Goal: Use online tool/utility: Utilize a website feature to perform a specific function

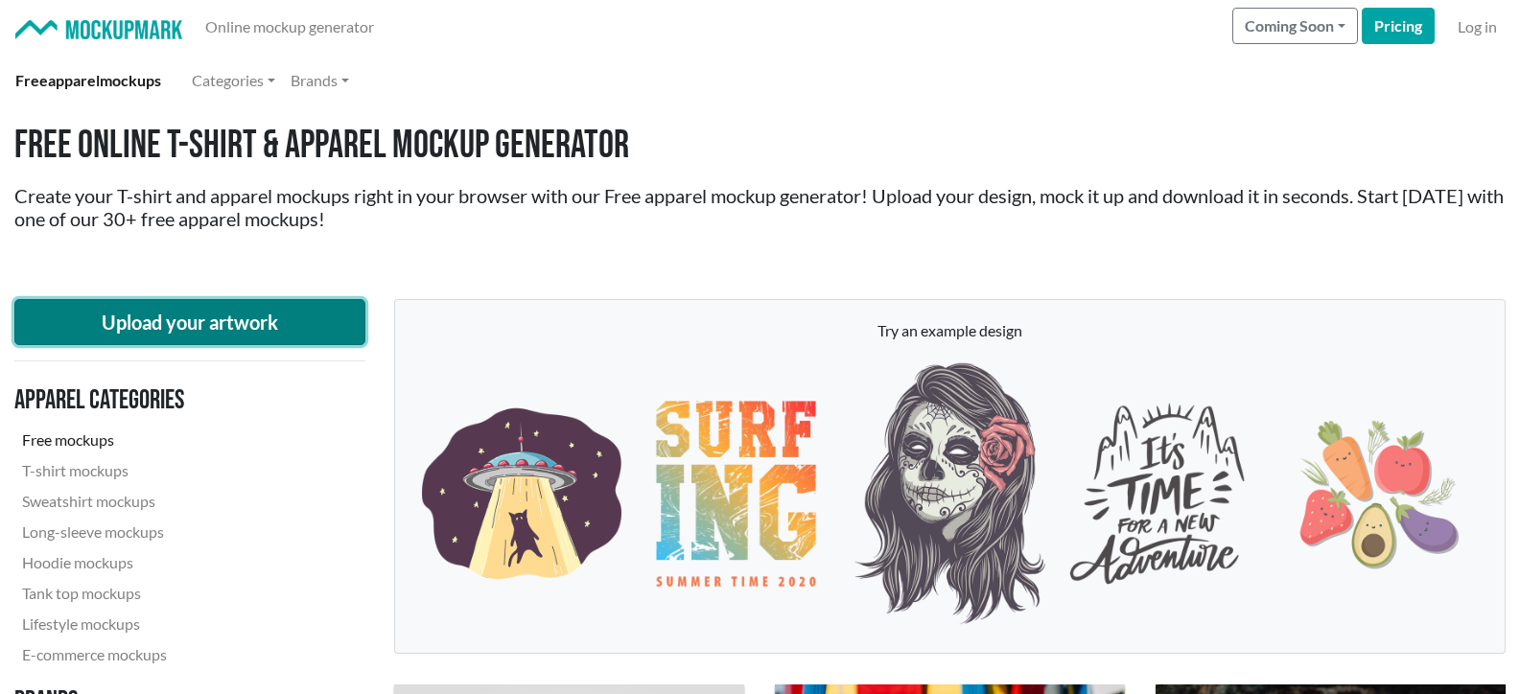
click at [218, 331] on button "Upload your artwork" at bounding box center [189, 322] width 351 height 46
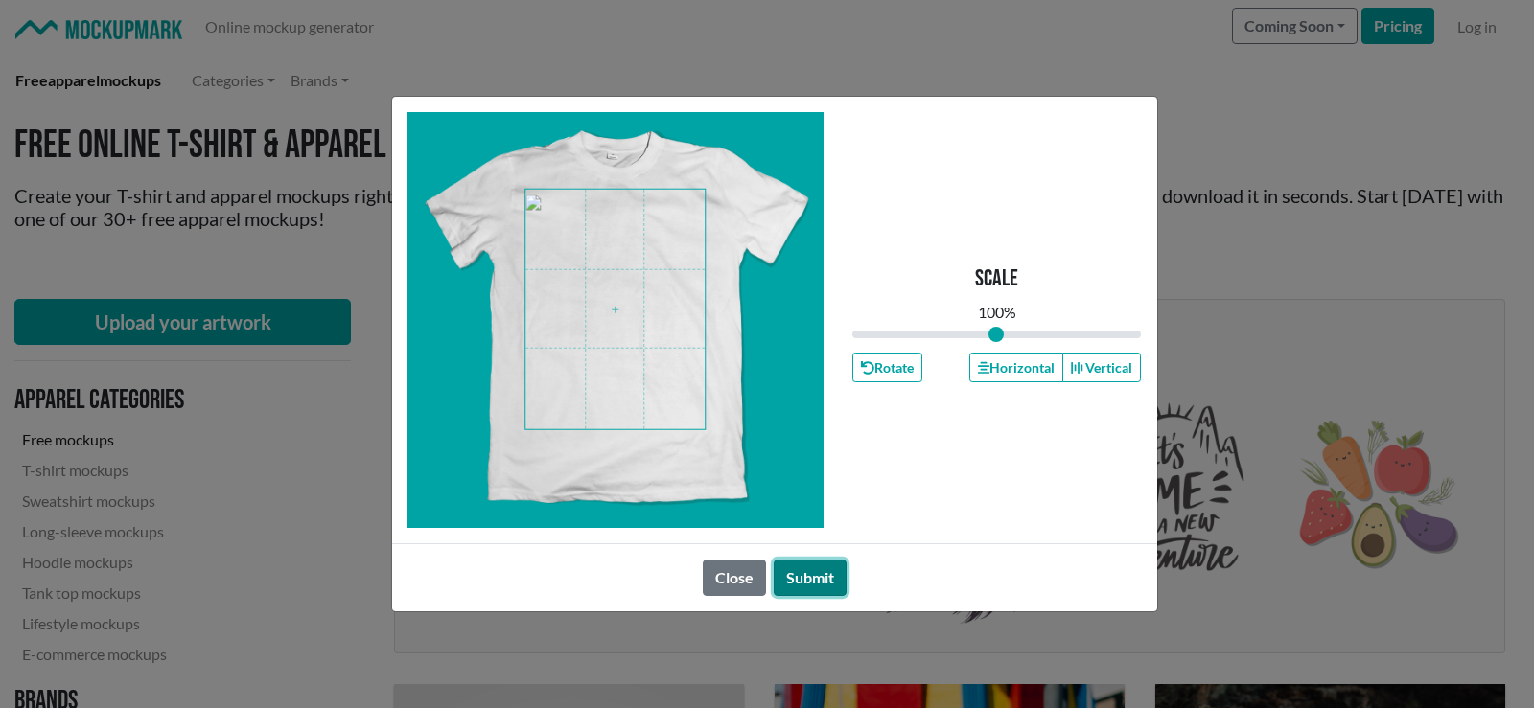
click at [812, 572] on button "Submit" at bounding box center [810, 578] width 73 height 36
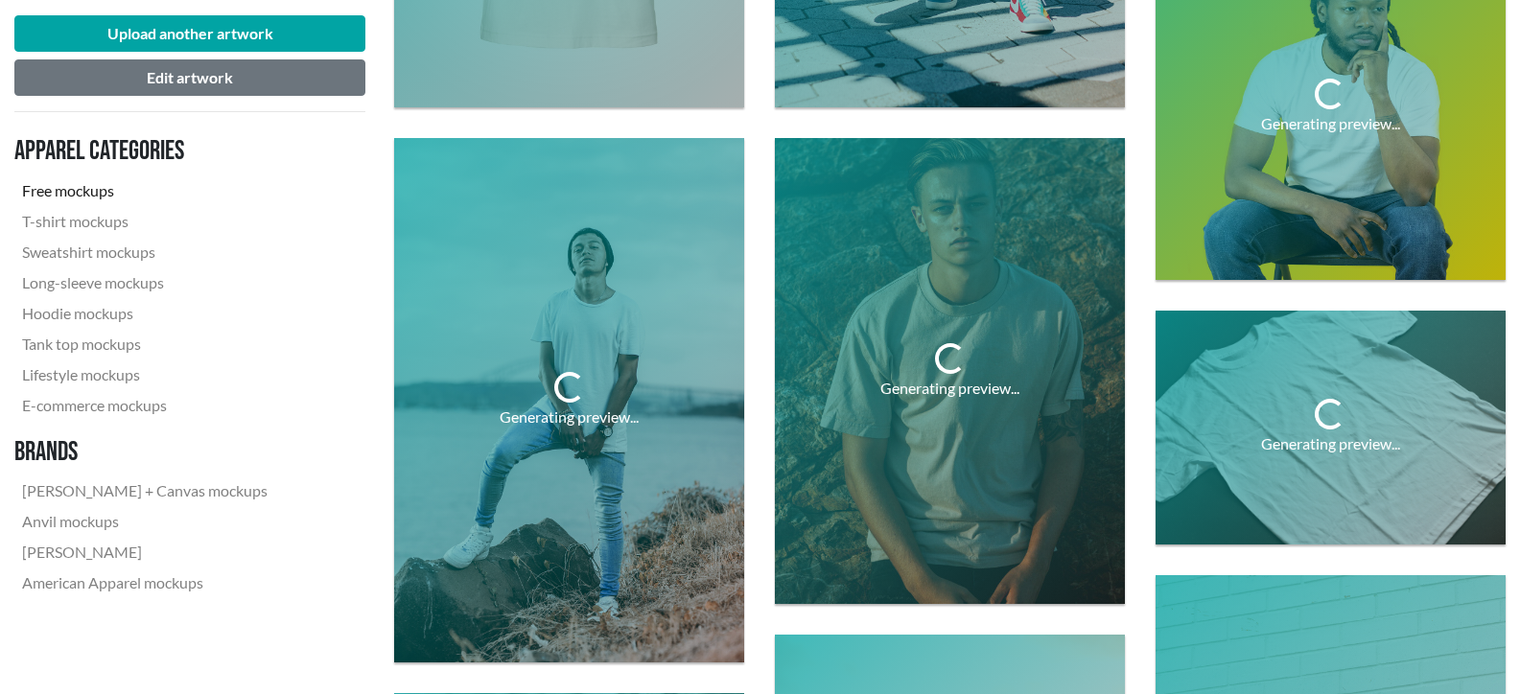
scroll to position [1150, 0]
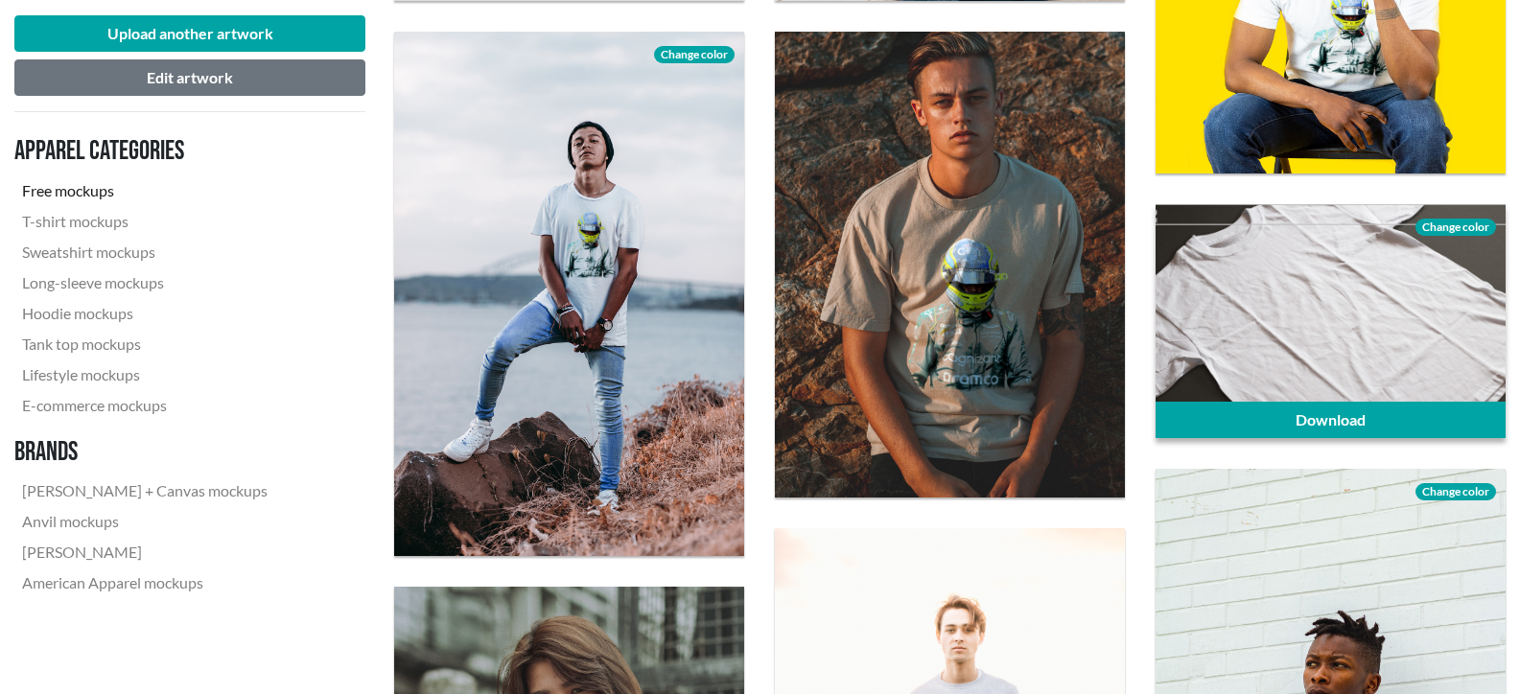
click at [1478, 221] on span "Change color" at bounding box center [1455, 227] width 81 height 17
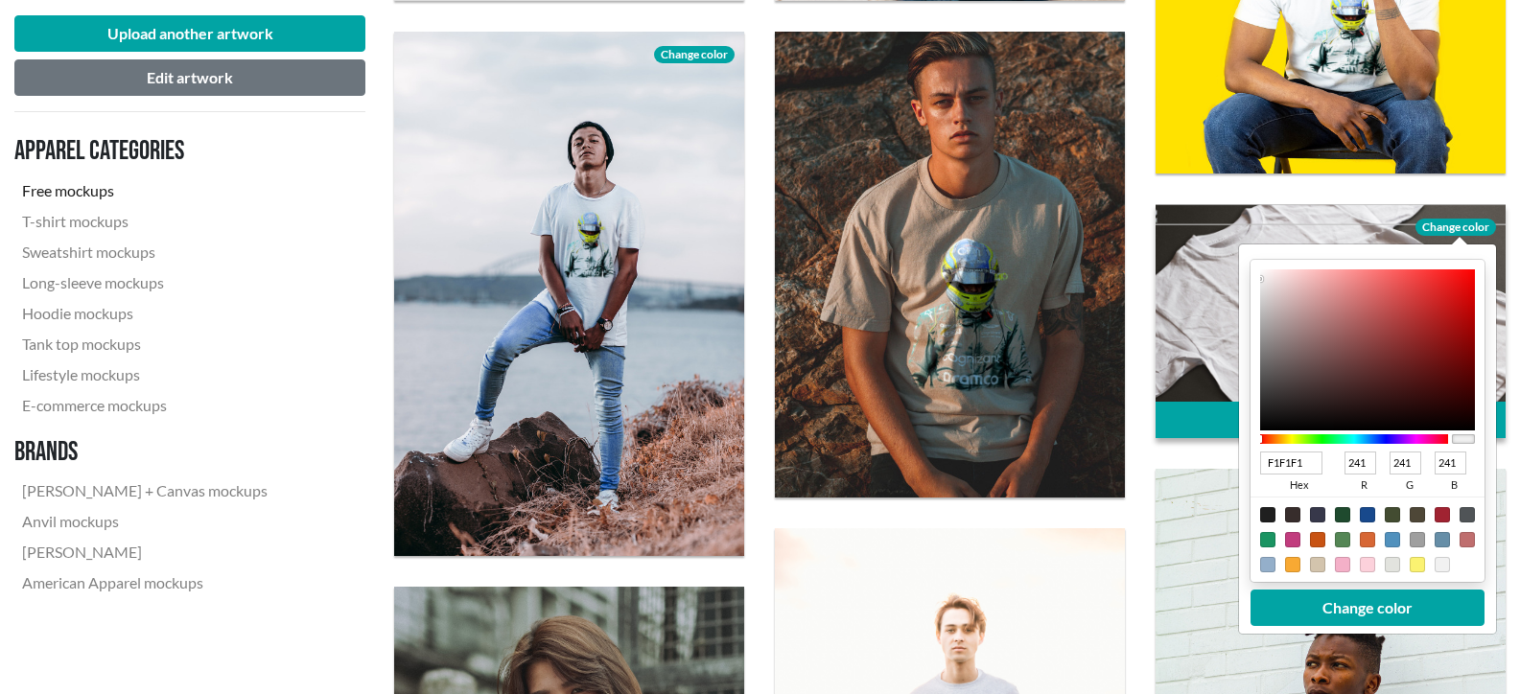
click at [1264, 538] on div at bounding box center [1267, 539] width 15 height 15
type input "1A9462"
type input "26"
type input "148"
type input "98"
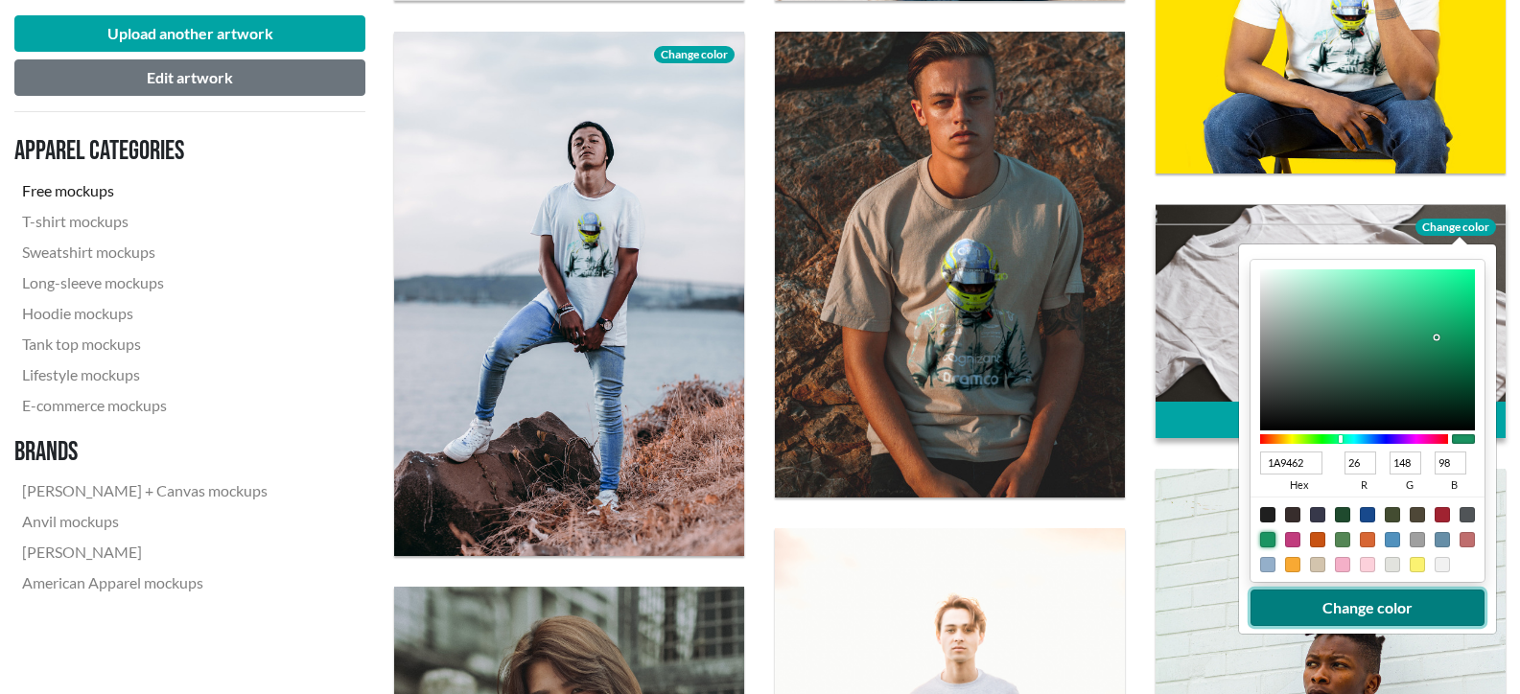
click at [1388, 605] on button "Change color" at bounding box center [1367, 608] width 234 height 36
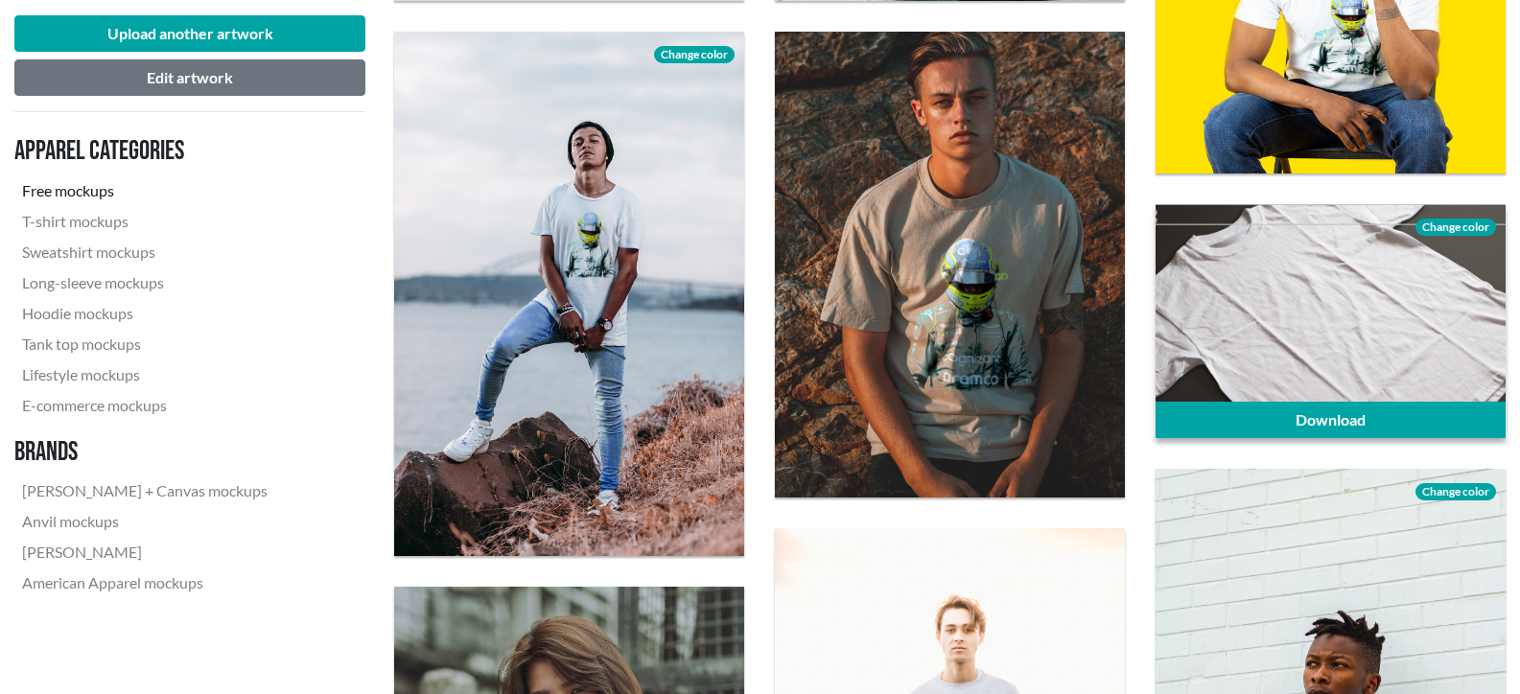
click at [1324, 313] on div at bounding box center [1330, 320] width 350 height 233
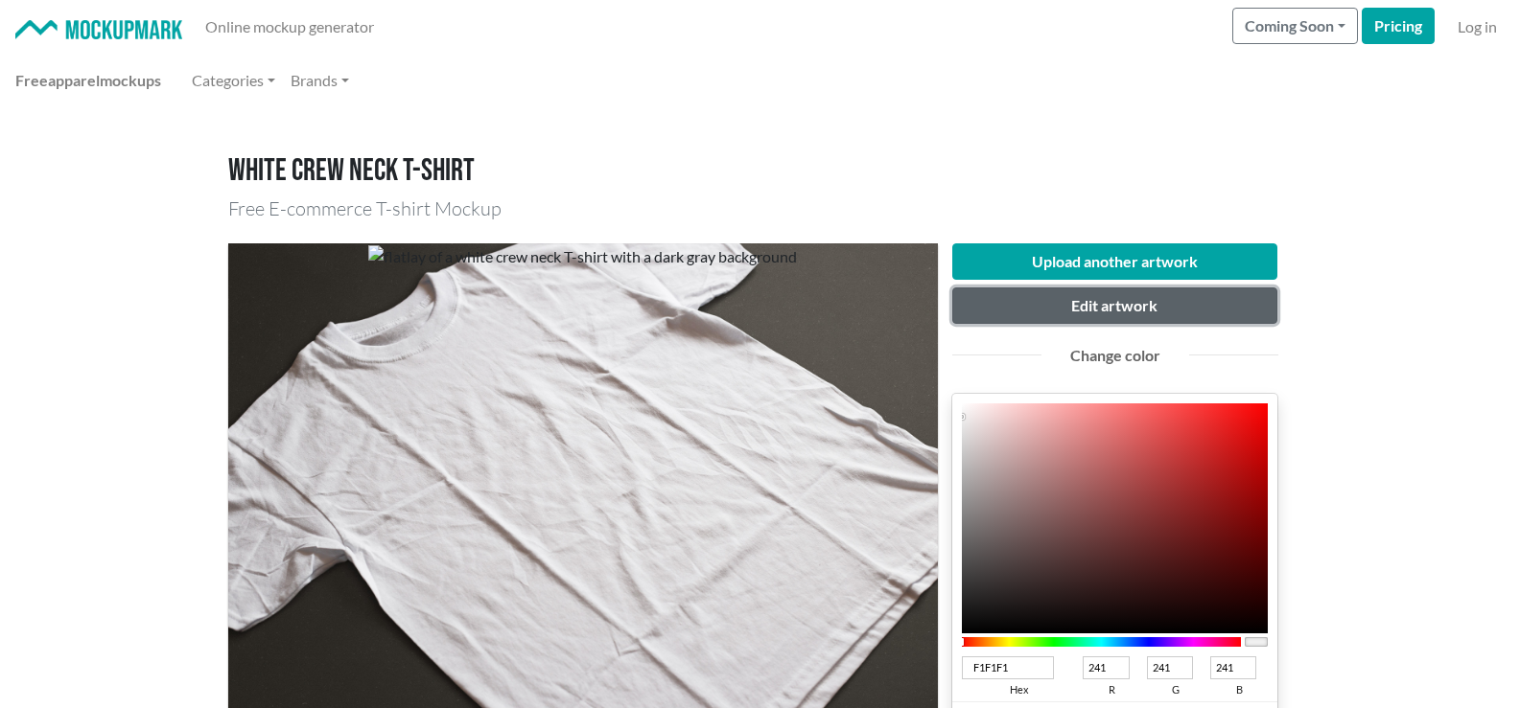
click at [1149, 301] on button "Edit artwork" at bounding box center [1115, 306] width 326 height 36
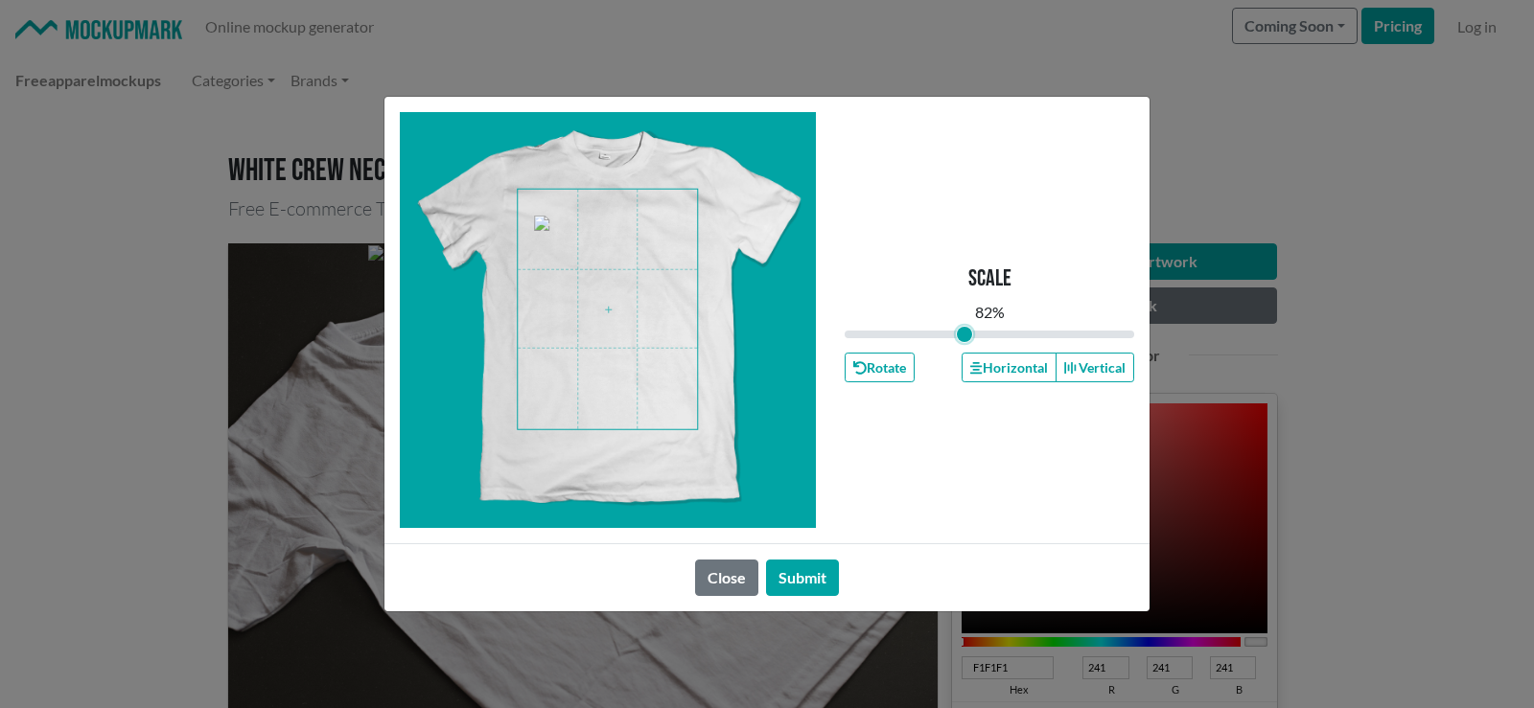
drag, startPoint x: 985, startPoint y: 334, endPoint x: 964, endPoint y: 335, distance: 20.2
type input "0.82"
click at [964, 335] on input "range" at bounding box center [990, 334] width 290 height 21
click at [629, 319] on span at bounding box center [607, 310] width 179 height 240
click at [794, 576] on button "Submit" at bounding box center [802, 578] width 73 height 36
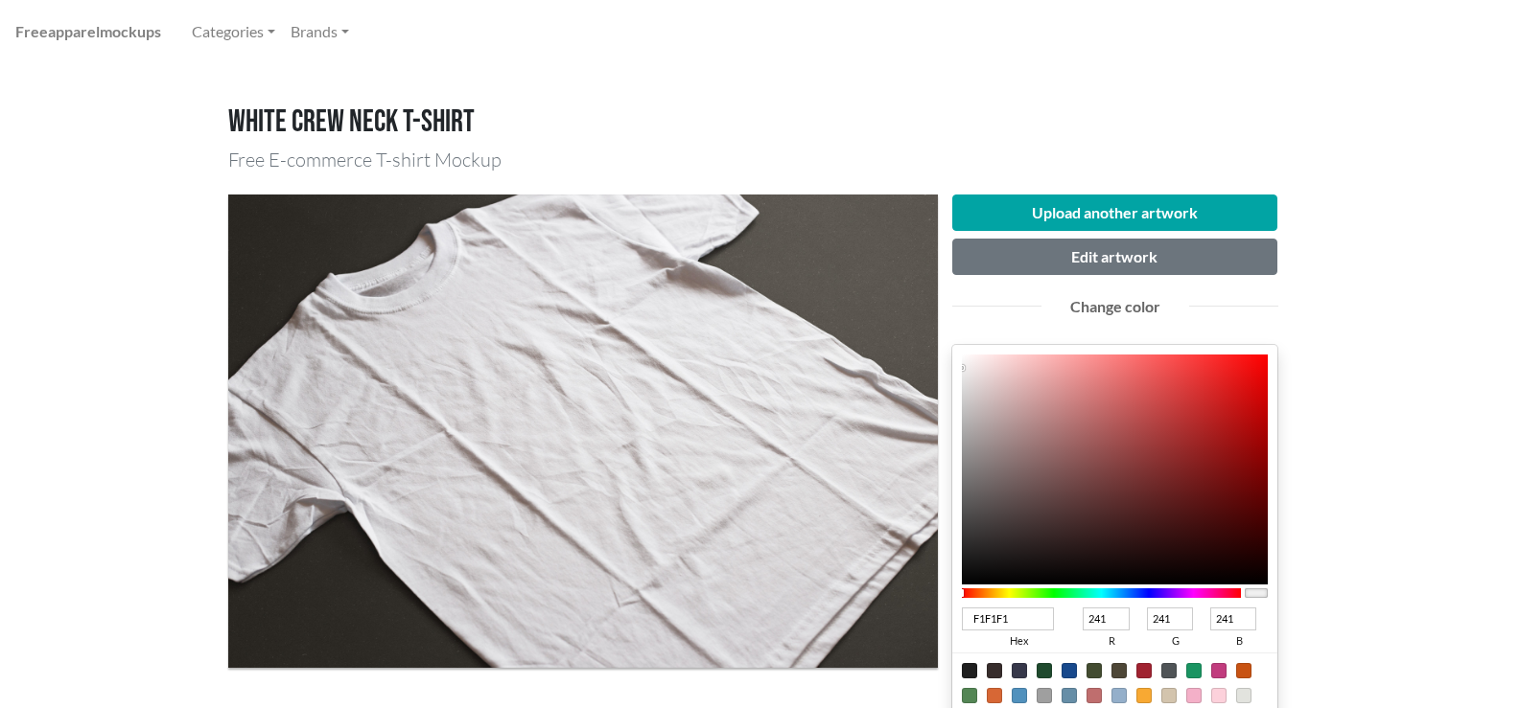
scroll to position [96, 0]
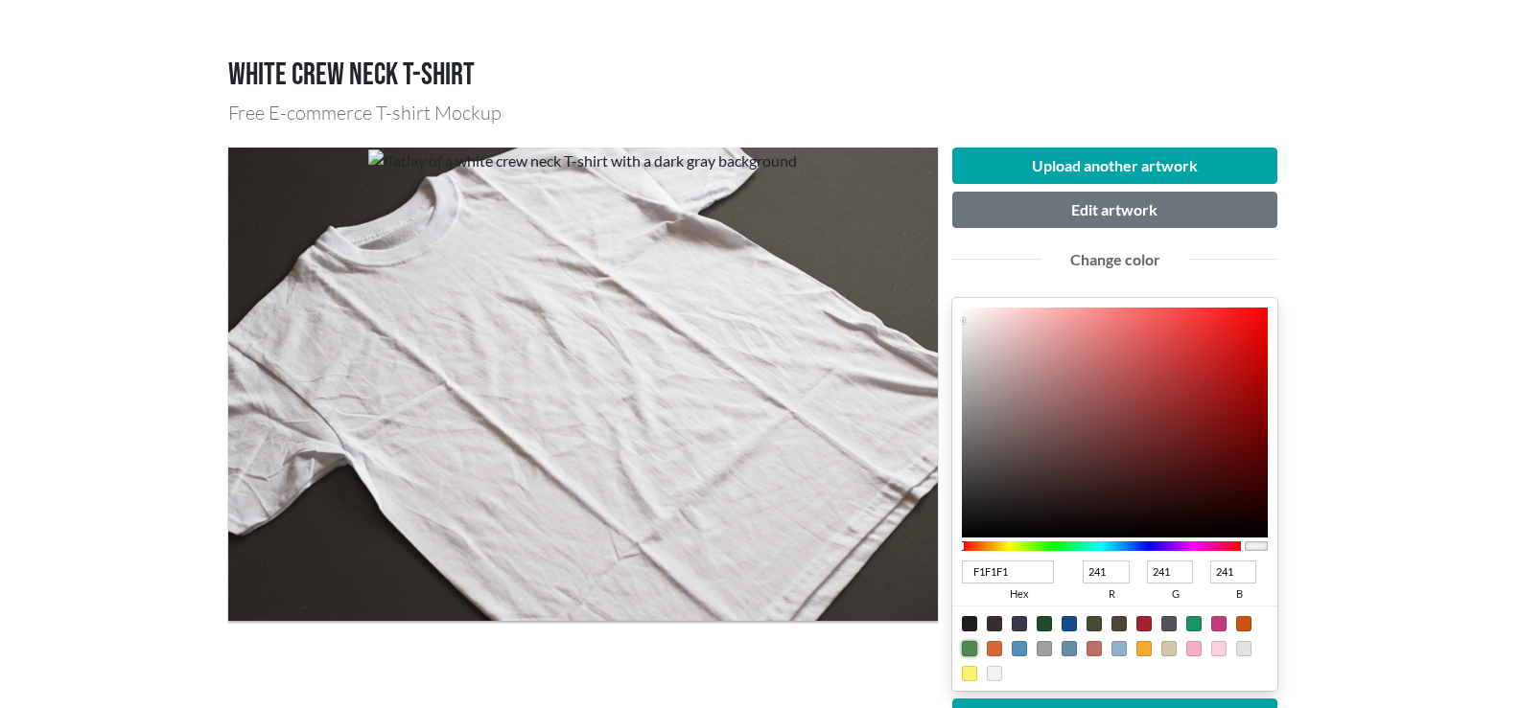
click at [968, 645] on div at bounding box center [969, 648] width 15 height 15
type input "548655"
type input "84"
type input "134"
type input "85"
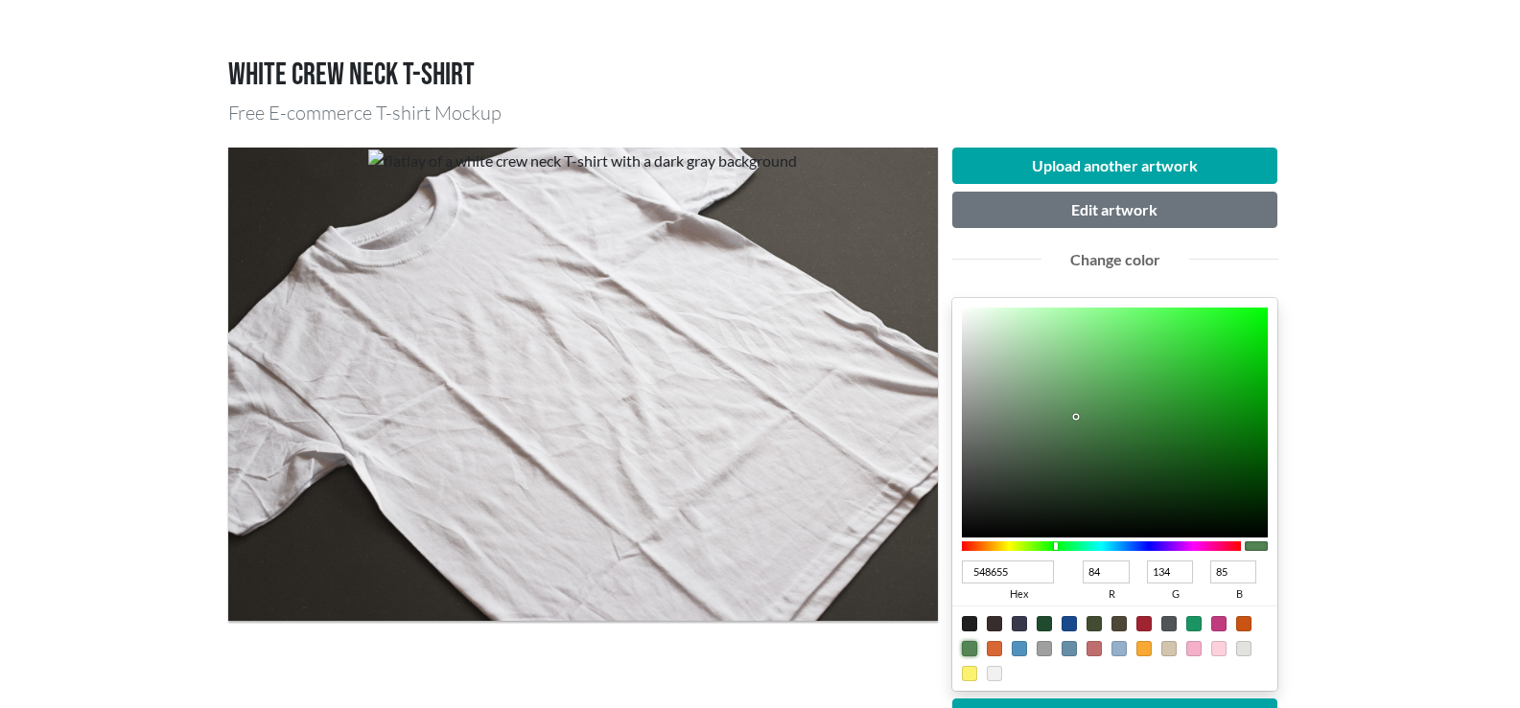
click at [1191, 624] on div at bounding box center [1193, 623] width 15 height 15
type input "1A9462"
type input "26"
type input "148"
type input "98"
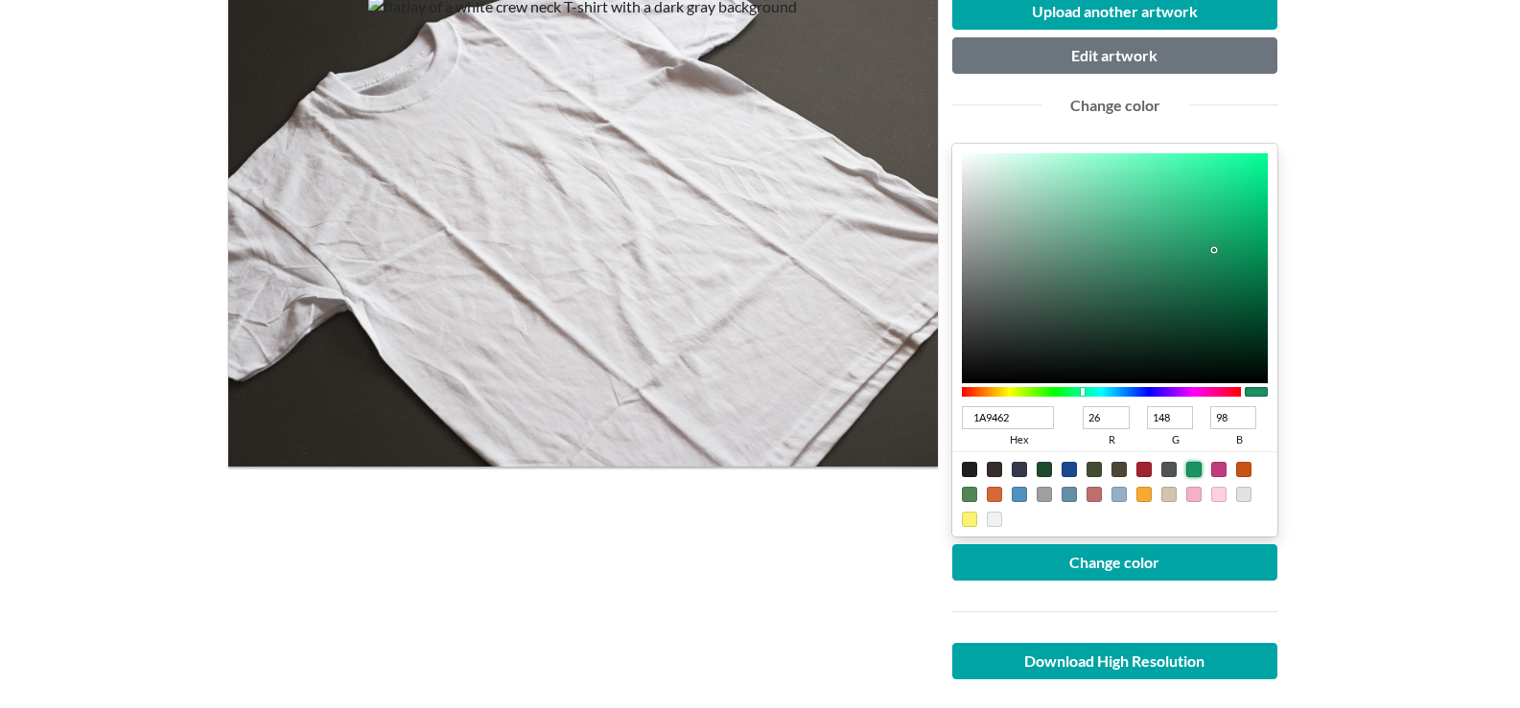
scroll to position [288, 0]
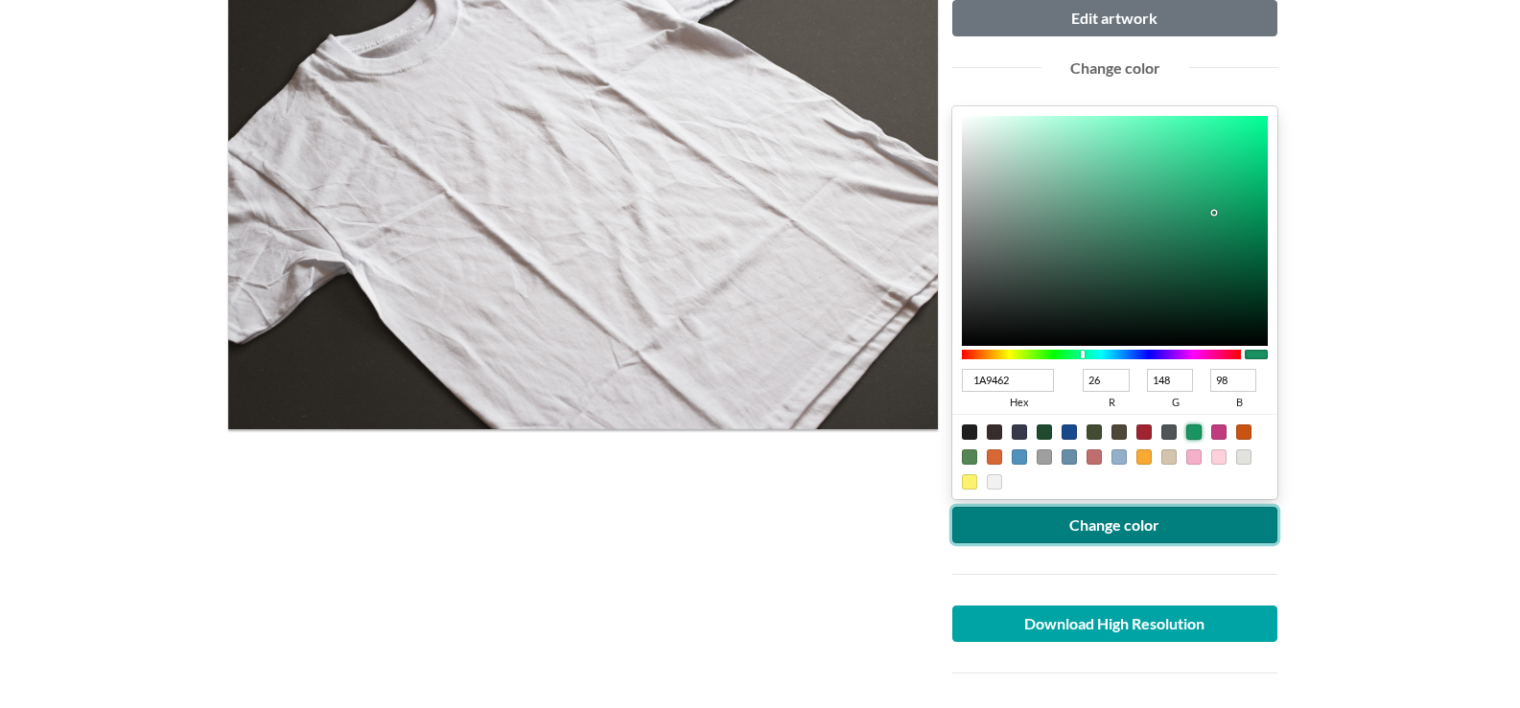
click at [1100, 518] on button "Change color" at bounding box center [1115, 525] width 326 height 36
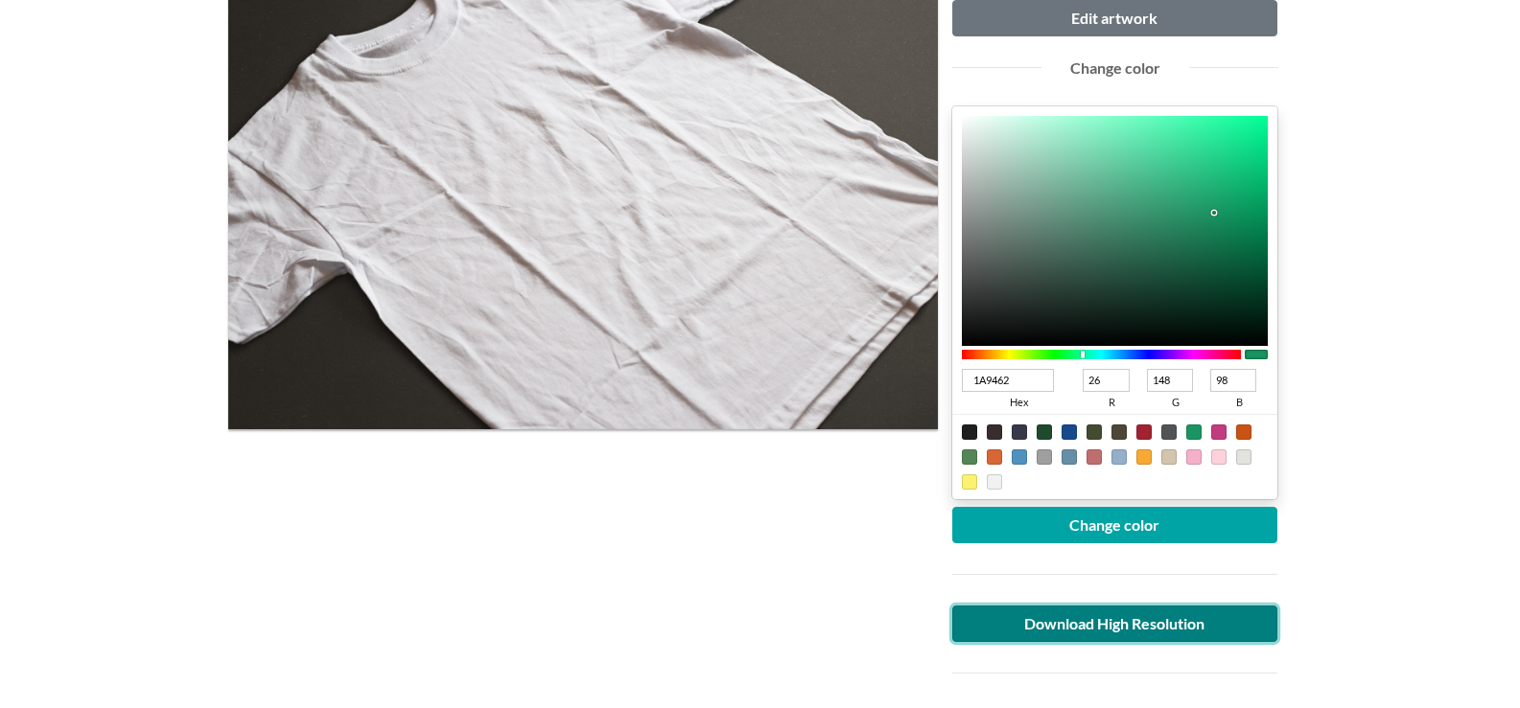
click at [1065, 615] on link "Download High Resolution" at bounding box center [1115, 624] width 326 height 36
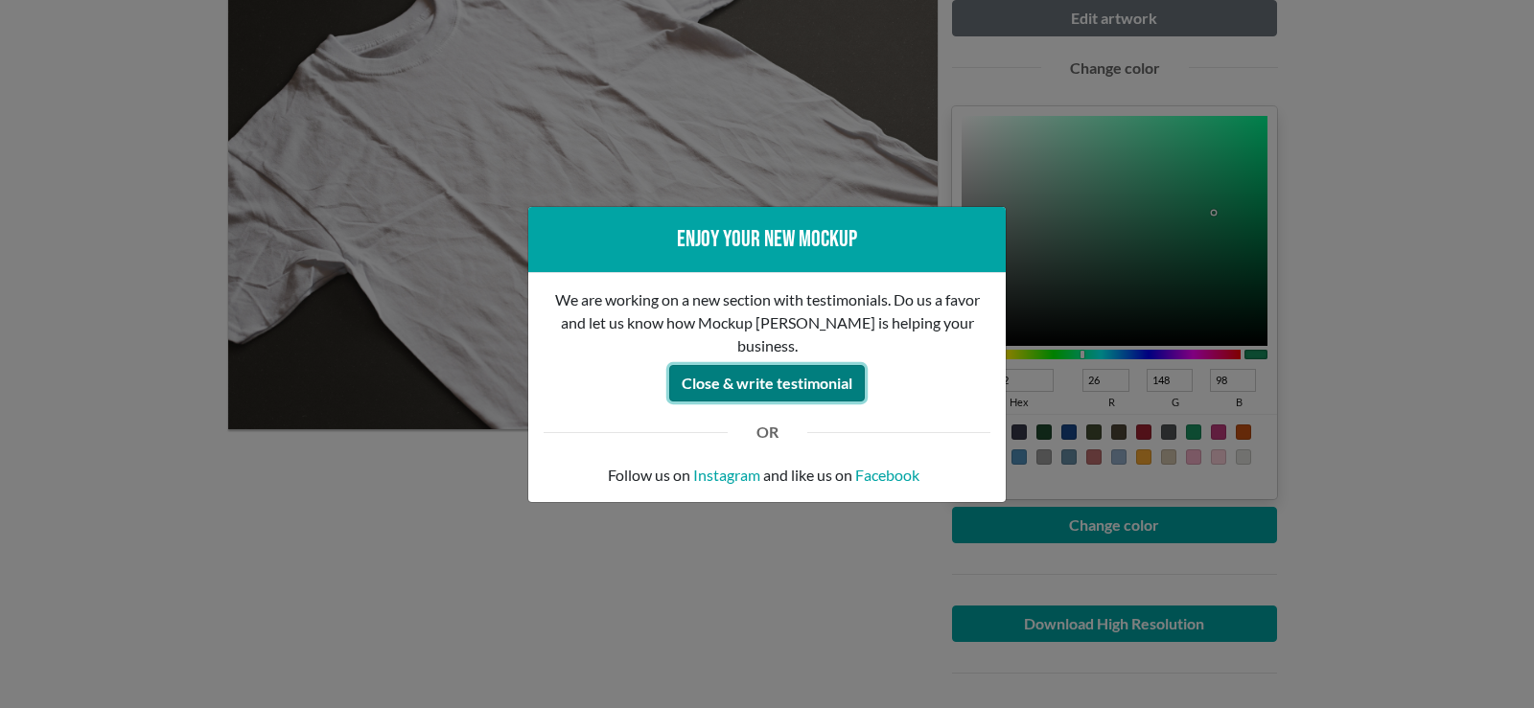
click at [754, 367] on button "Close & write testimonial" at bounding box center [767, 383] width 196 height 36
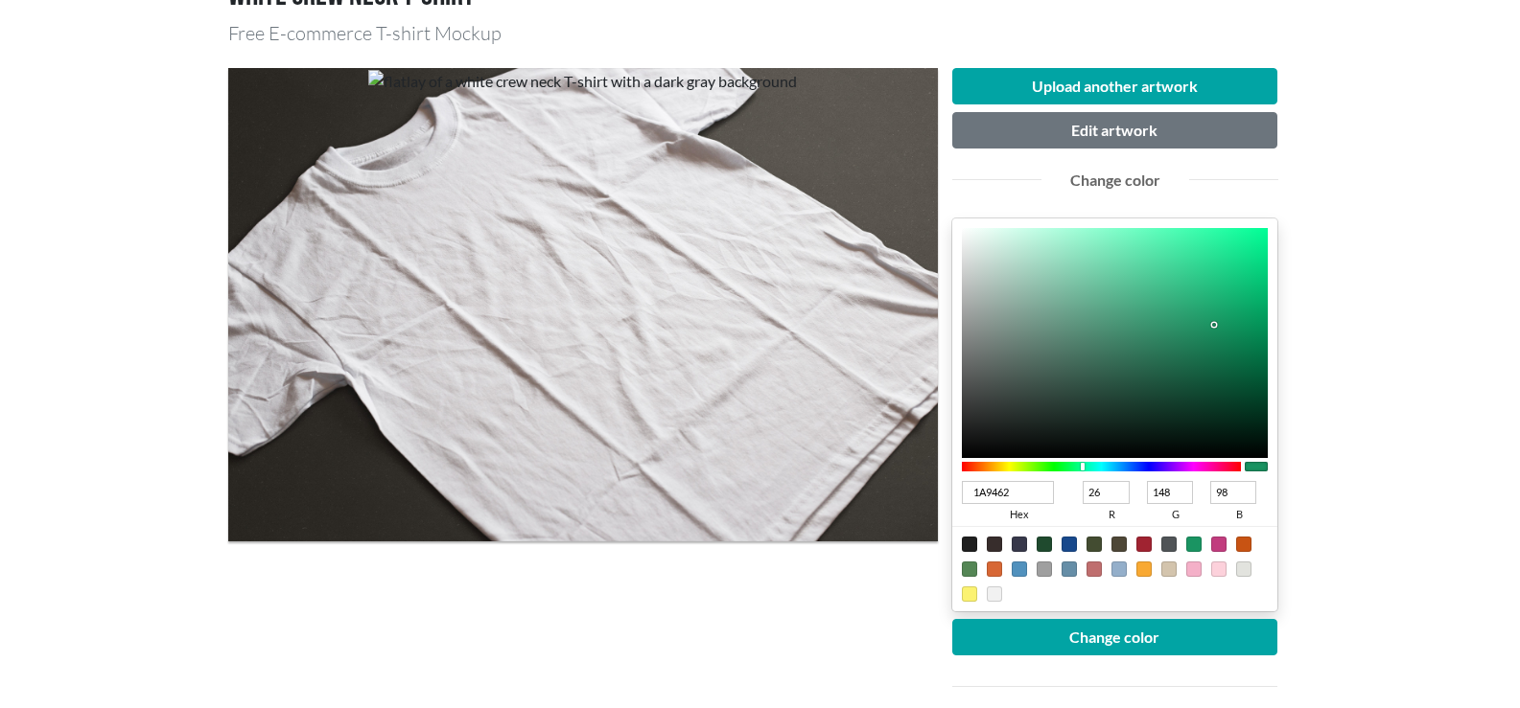
scroll to position [0, 0]
